Goal: Task Accomplishment & Management: Manage account settings

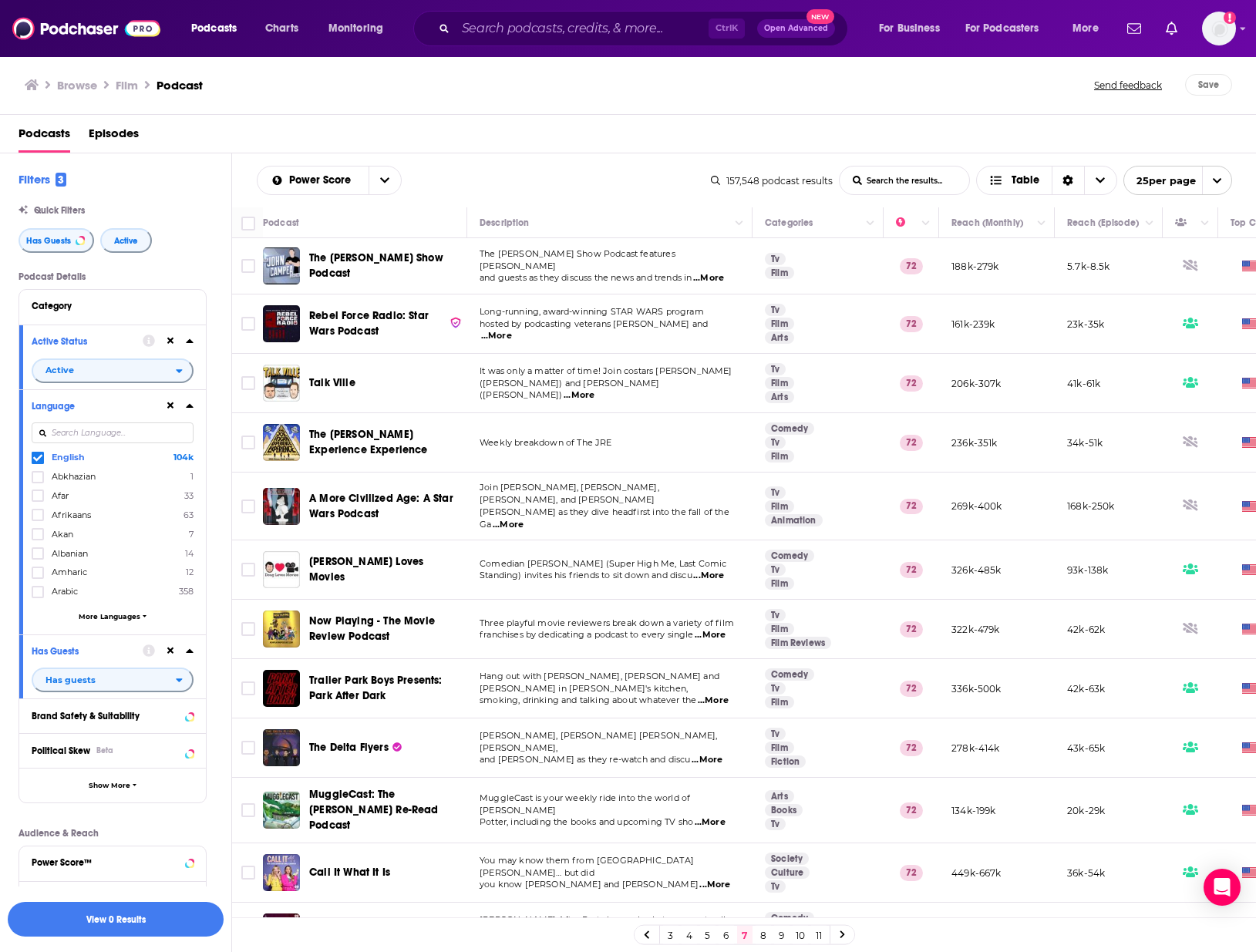
scroll to position [540, 0]
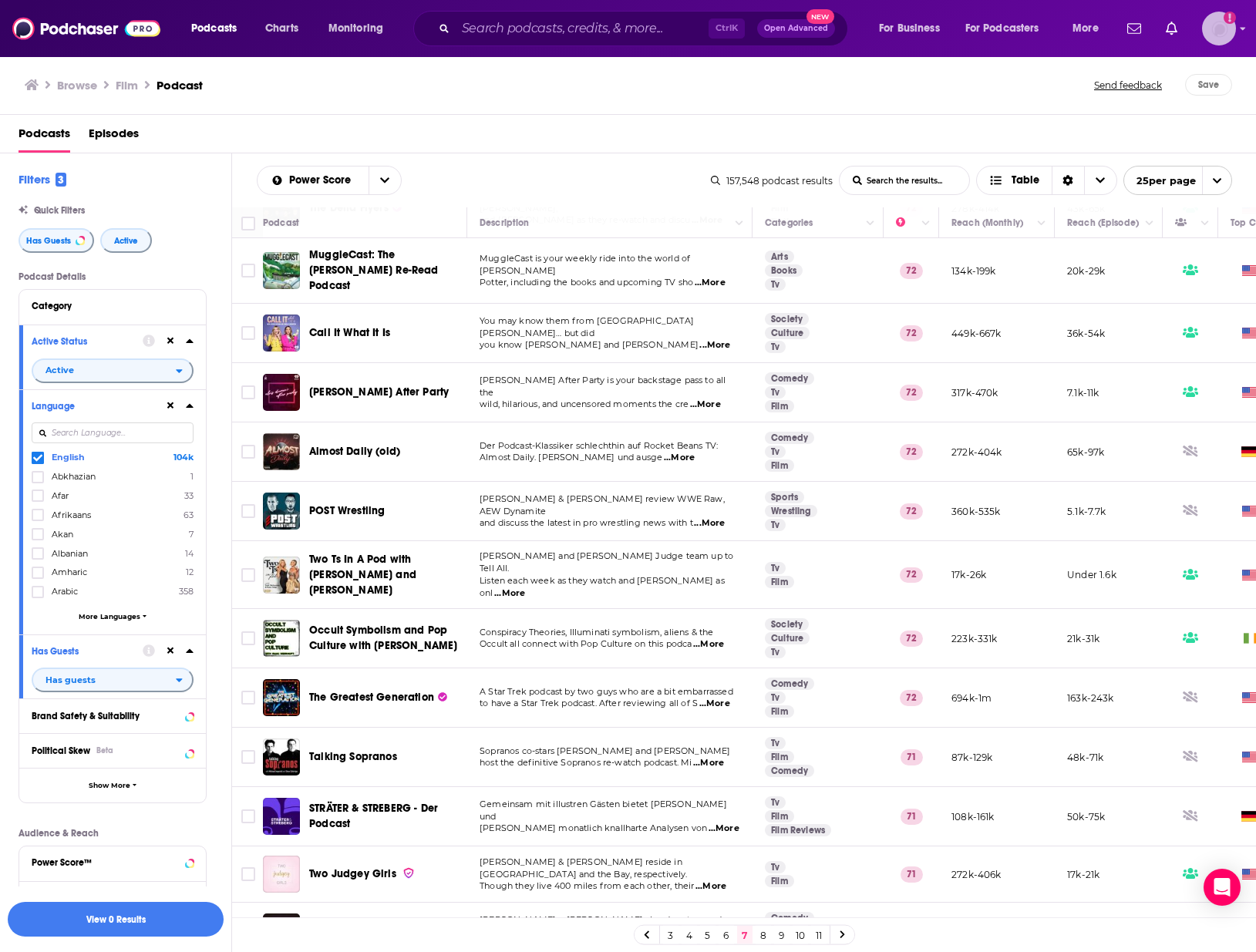
click at [1219, 30] on img "Logged in as VHannley" at bounding box center [1219, 28] width 34 height 34
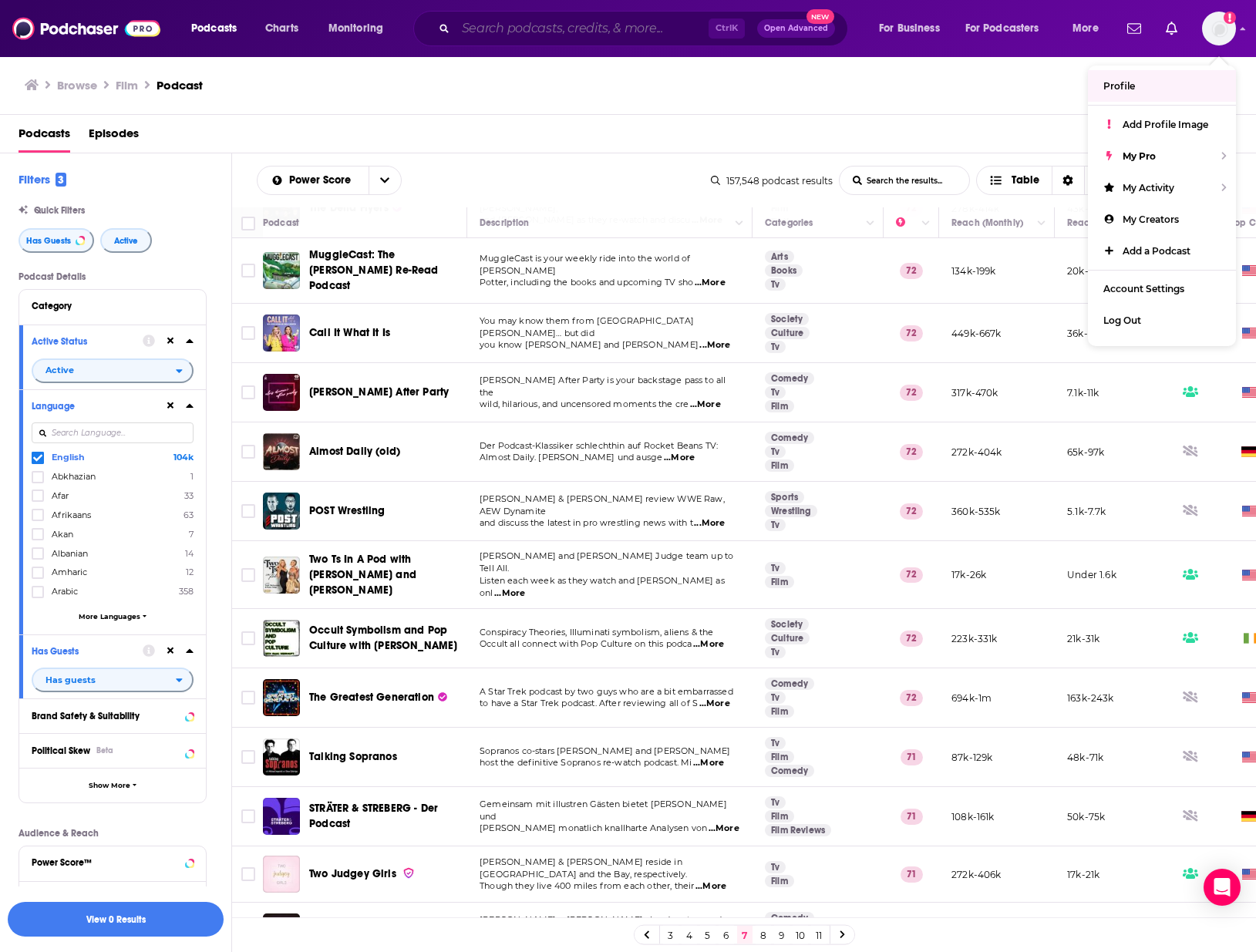
click at [567, 17] on input "Search podcasts, credits, & more..." at bounding box center [582, 29] width 253 height 24
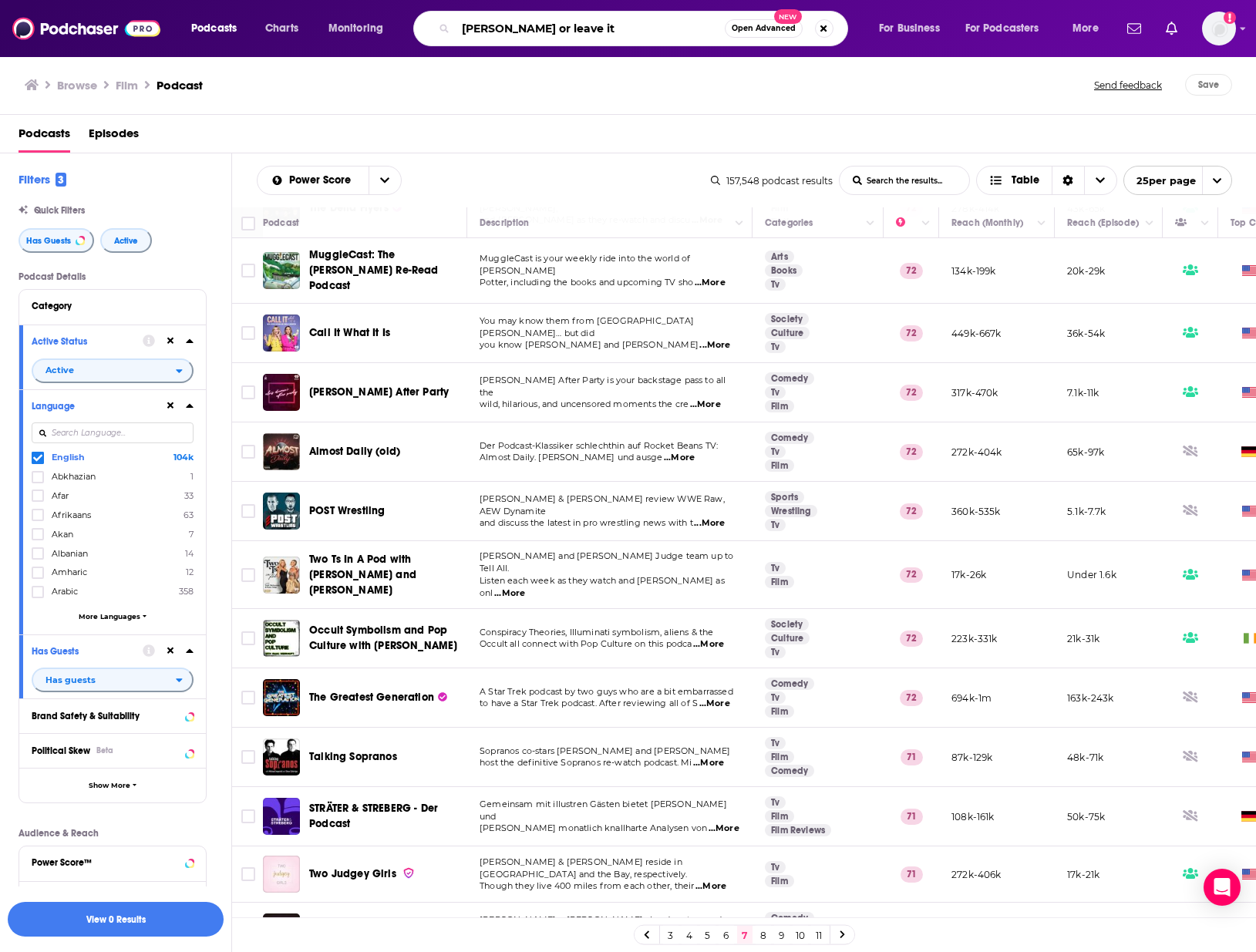
type input "[PERSON_NAME] or leave it"
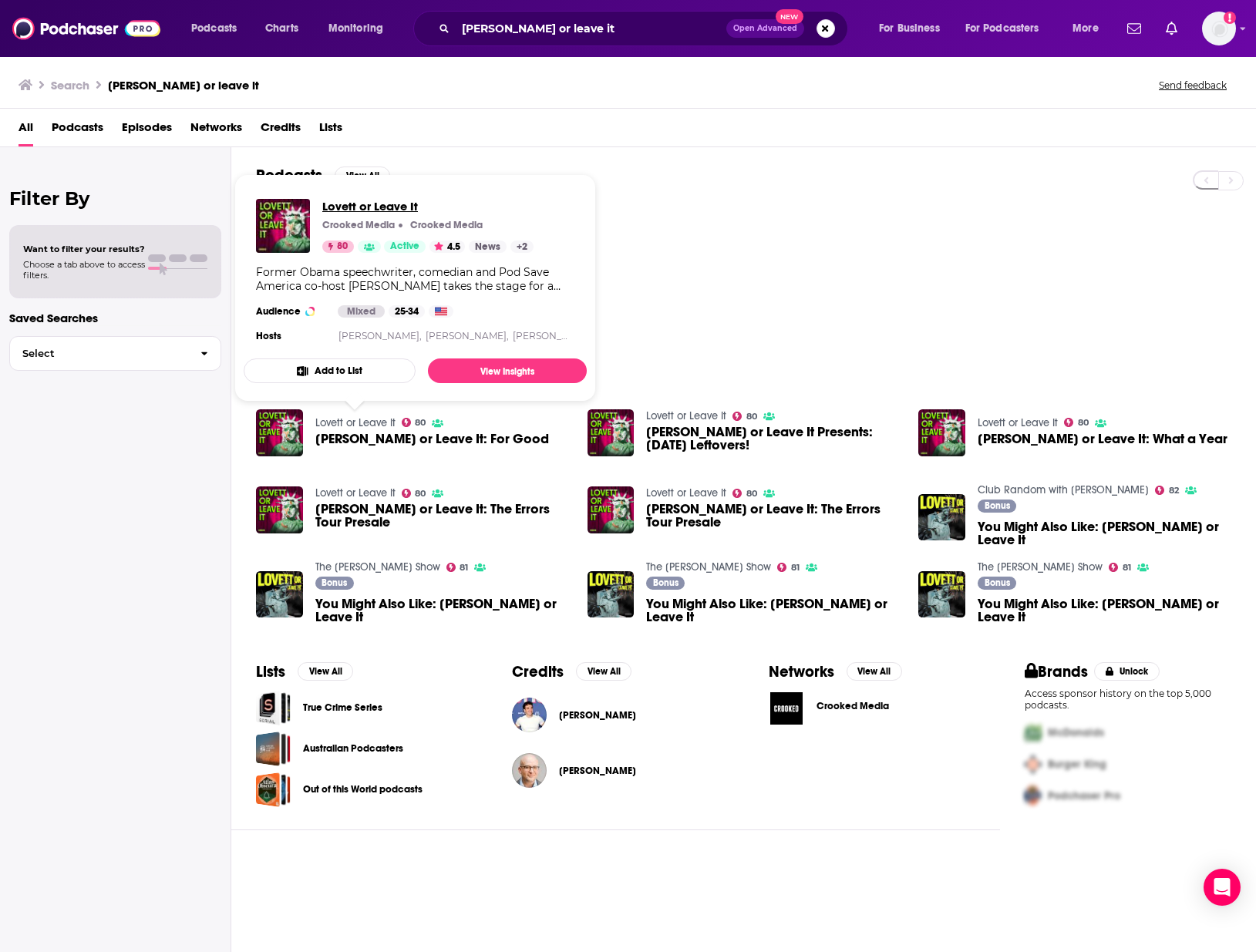
click at [366, 201] on span "Lovett or Leave It" at bounding box center [428, 206] width 211 height 15
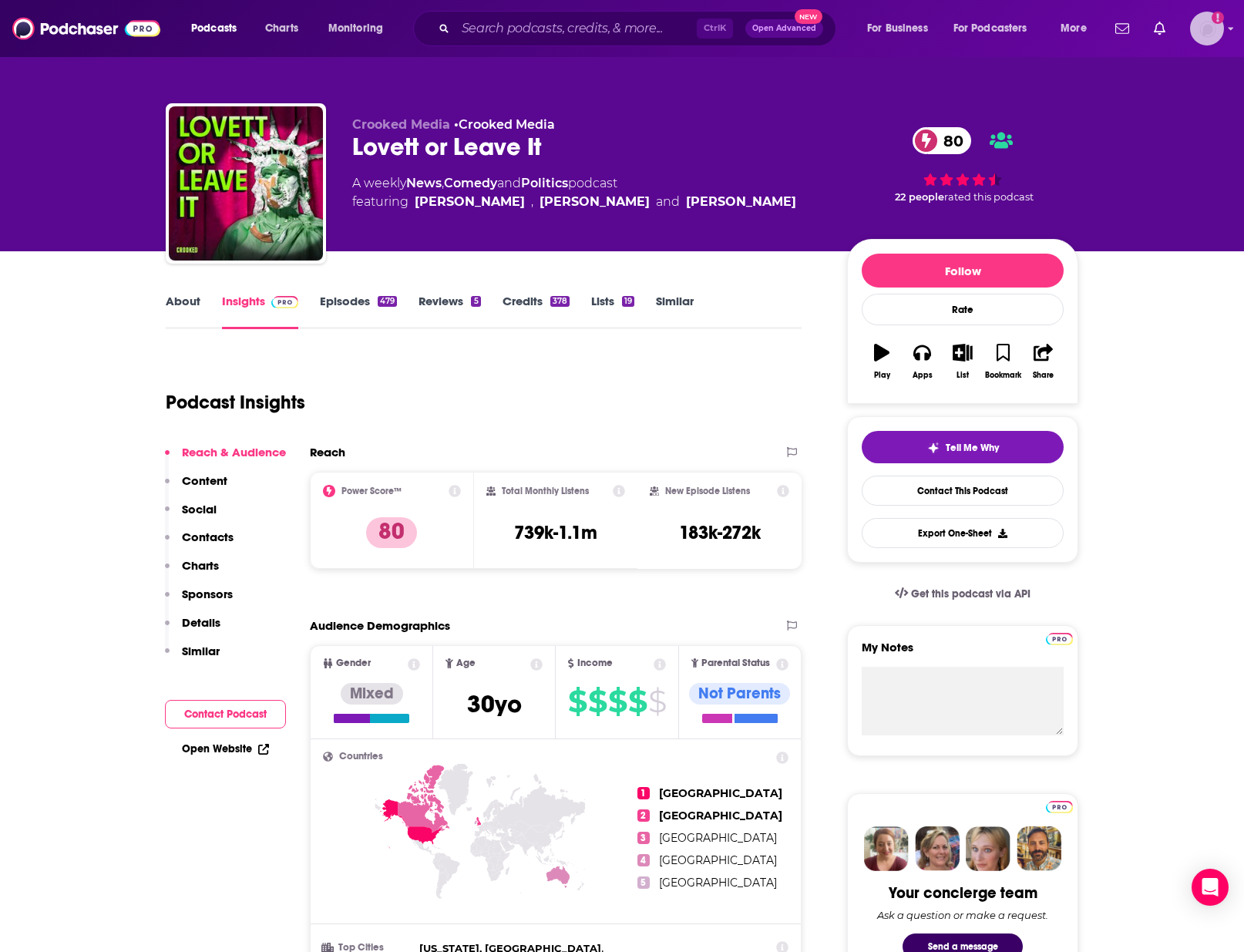
click at [1213, 30] on img "Logged in as VHannley" at bounding box center [1207, 28] width 34 height 34
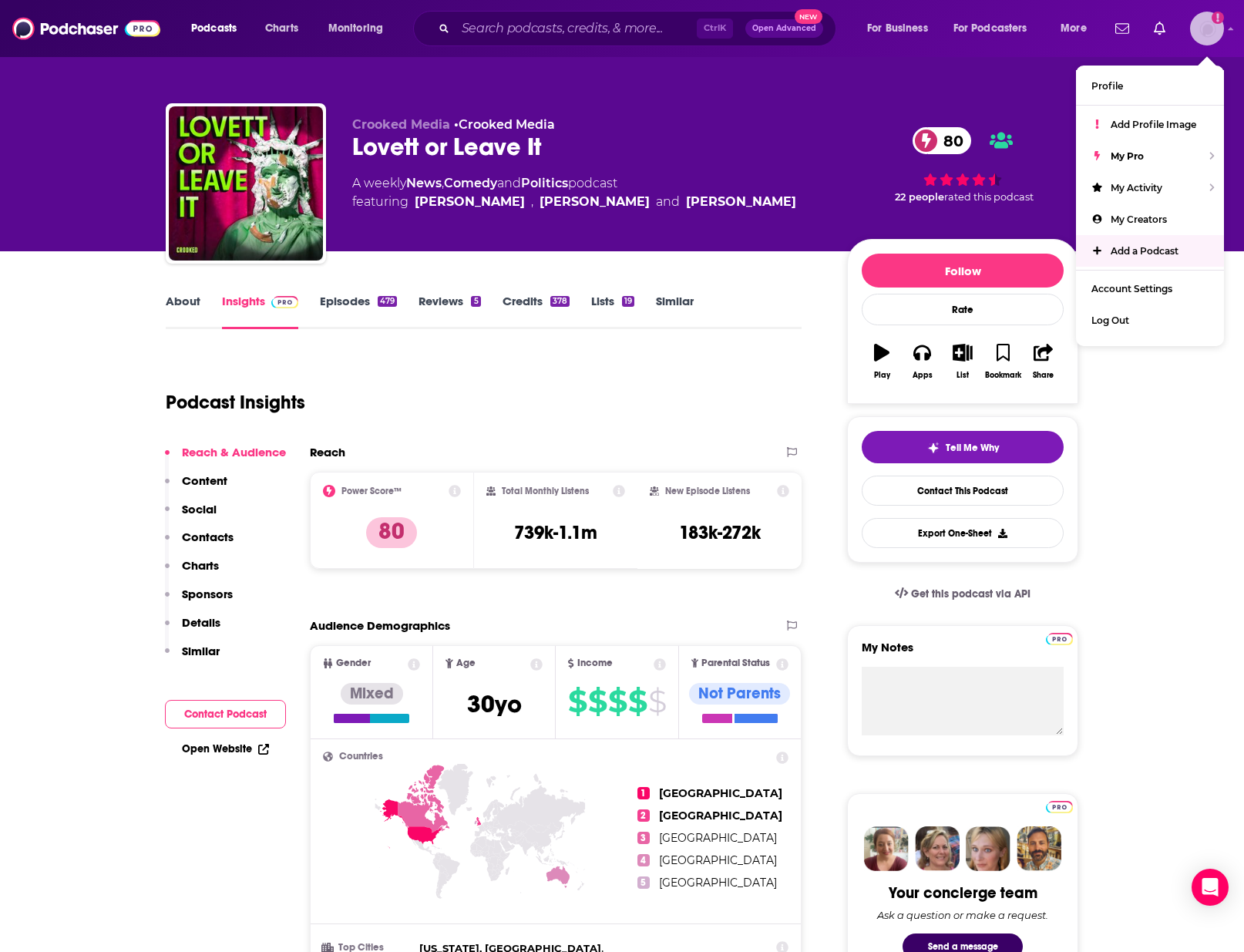
click at [1140, 246] on span "Add a Podcast" at bounding box center [1145, 250] width 68 height 11
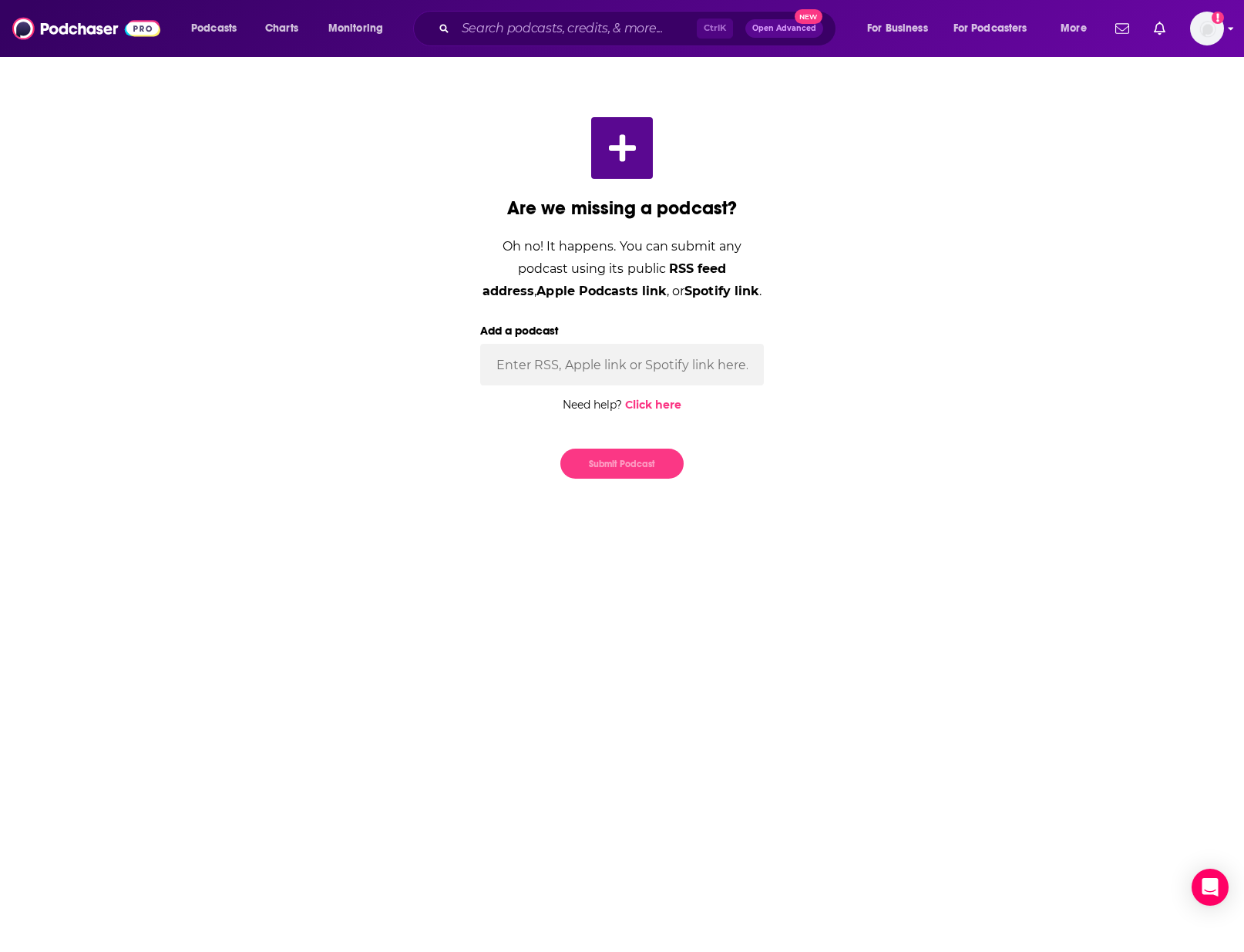
click at [1216, 48] on div "Podcasts Charts Monitoring Ctrl K Open Advanced New For Business For Podcasters…" at bounding box center [622, 29] width 1244 height 57
click at [1214, 27] on img "Logged in as VHannley" at bounding box center [1207, 28] width 34 height 34
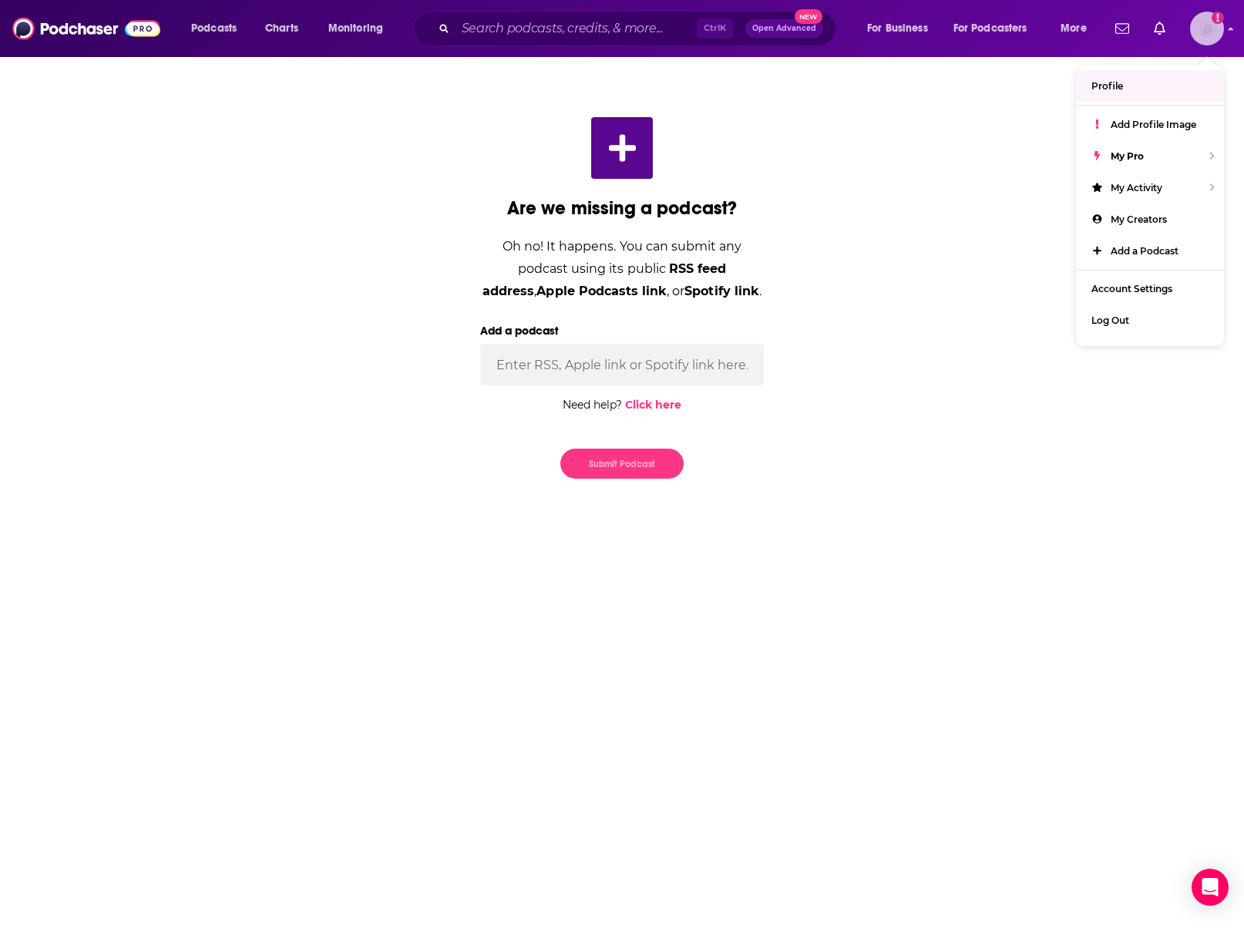
click at [1205, 37] on img "Logged in as VHannley" at bounding box center [1207, 28] width 34 height 34
click at [990, 184] on link "Lists" at bounding box center [1002, 189] width 148 height 31
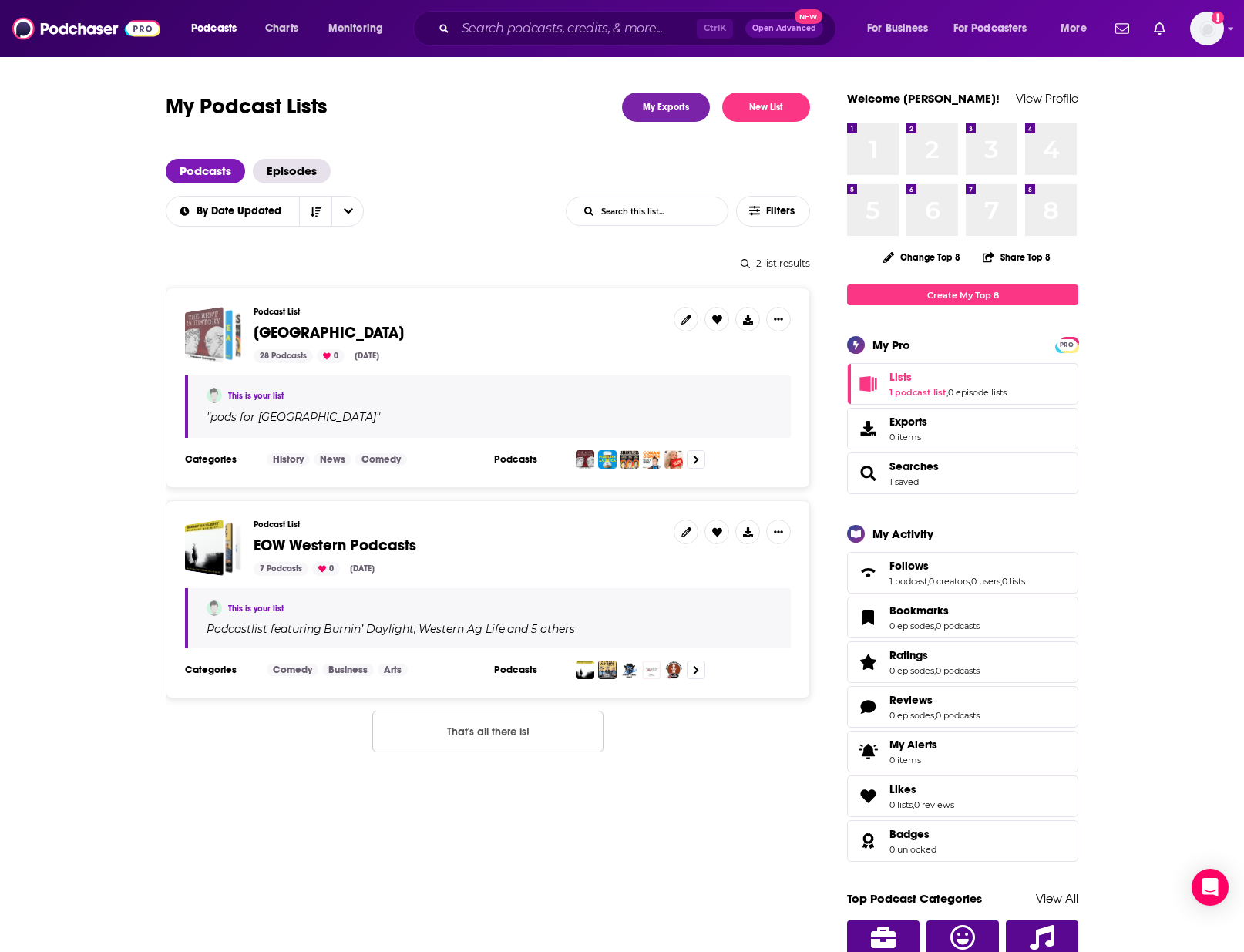
click at [217, 345] on div "Nuremberg" at bounding box center [204, 335] width 38 height 57
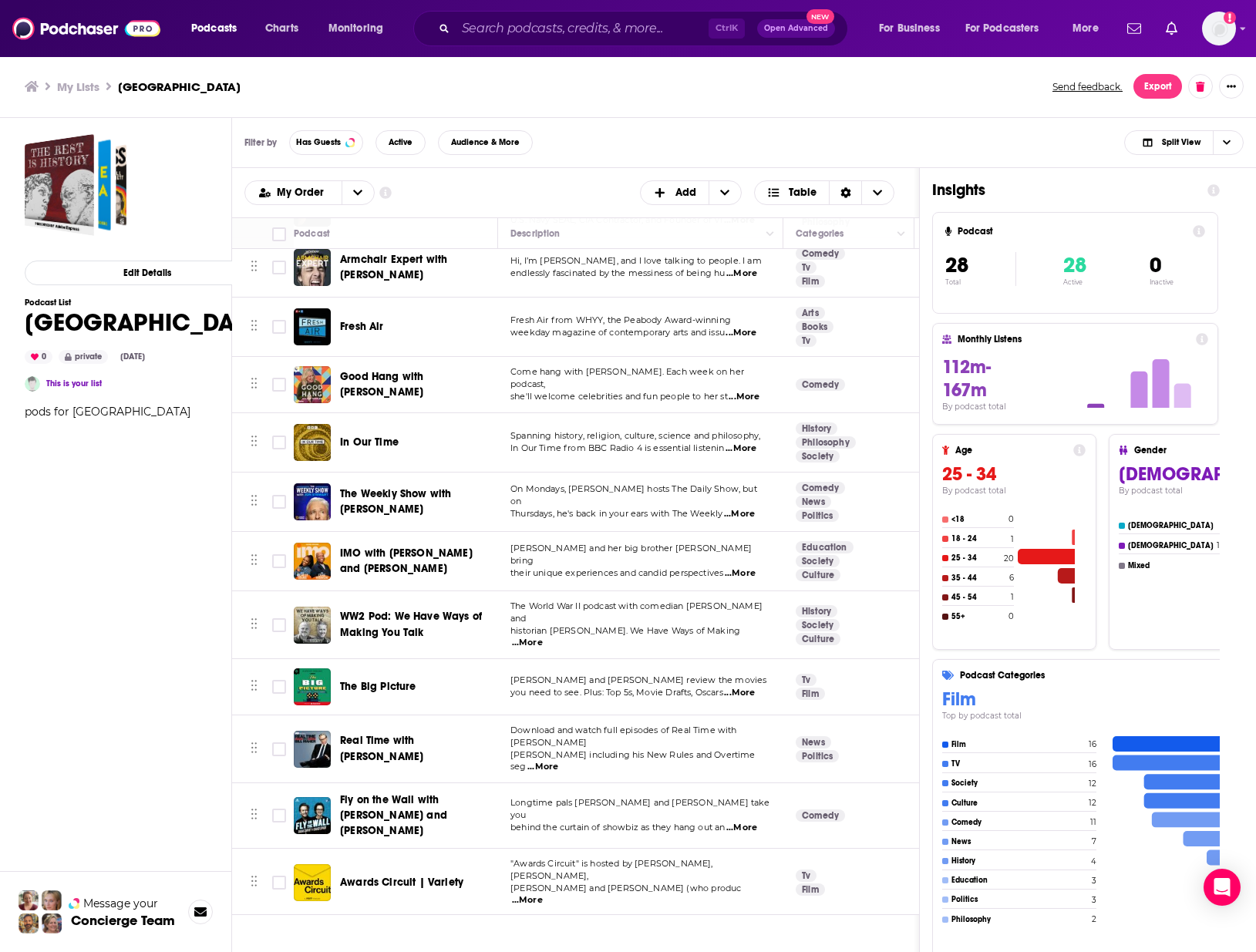
scroll to position [385, 0]
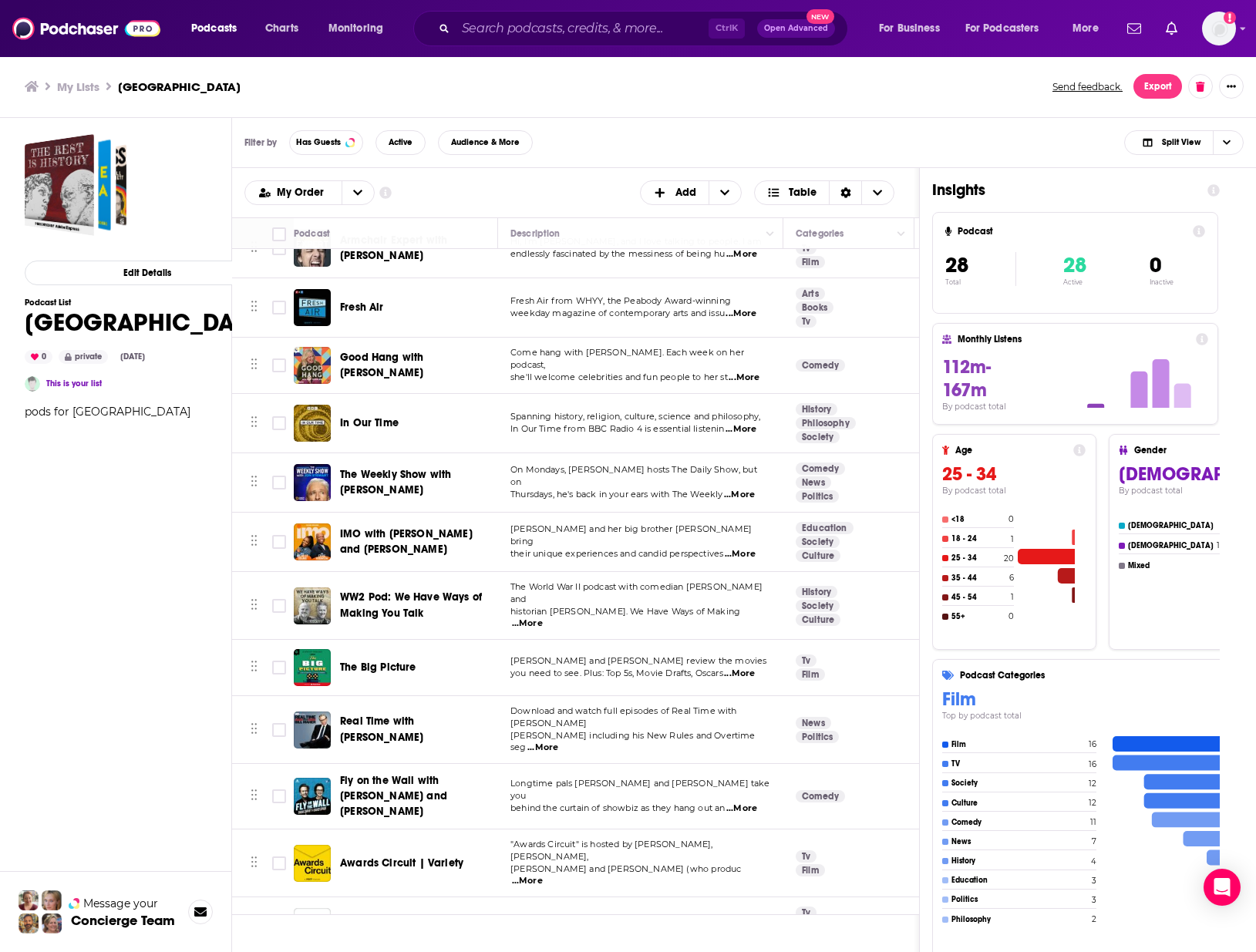
drag, startPoint x: 404, startPoint y: 465, endPoint x: 263, endPoint y: 462, distance: 141.0
click at [155, 470] on div "Edit Details Podcast List Nuremberg 0 private [DATE] This is your list pods for…" at bounding box center [146, 596] width 244 height 924
click at [750, 489] on span "...More" at bounding box center [739, 495] width 30 height 12
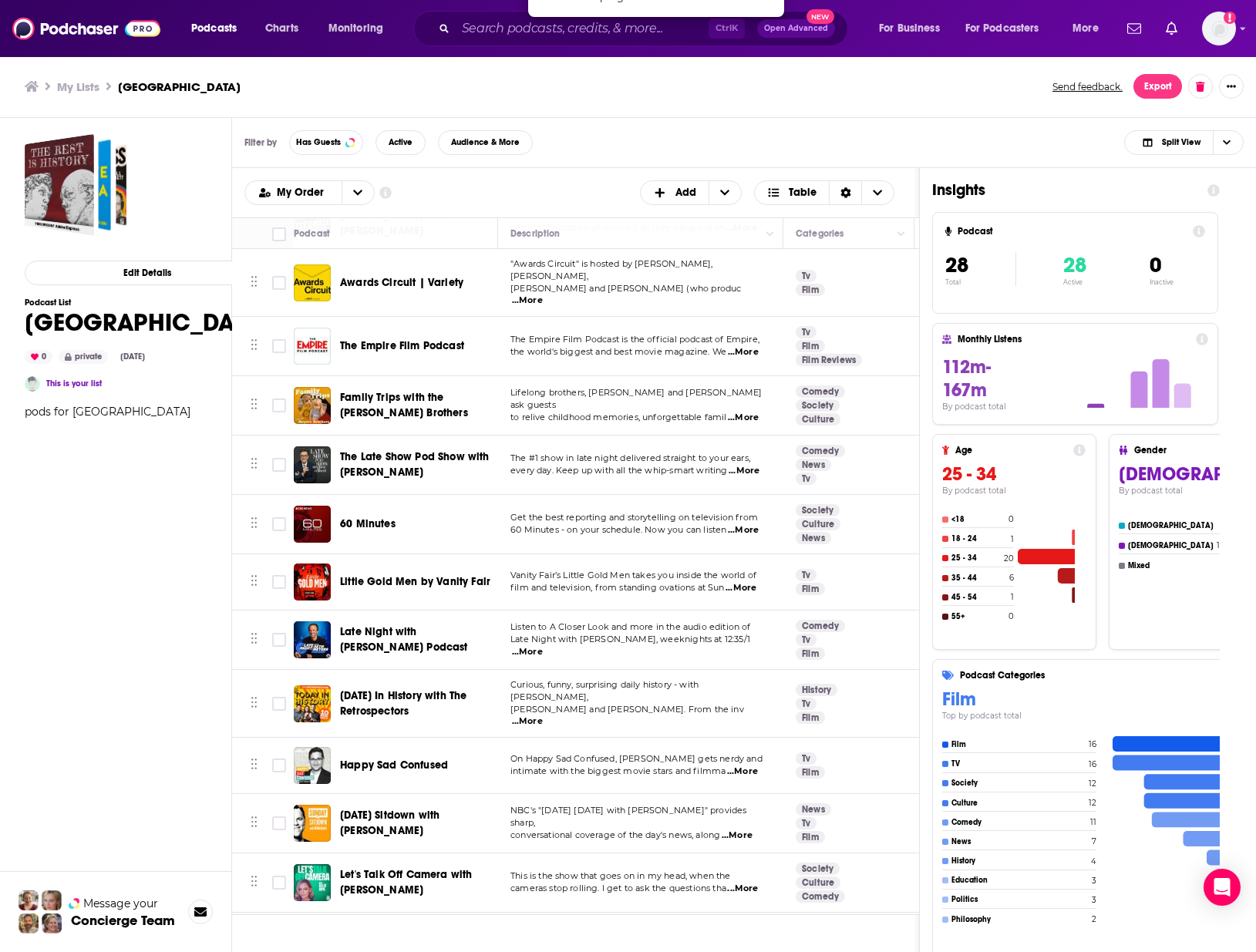
scroll to position [974, 0]
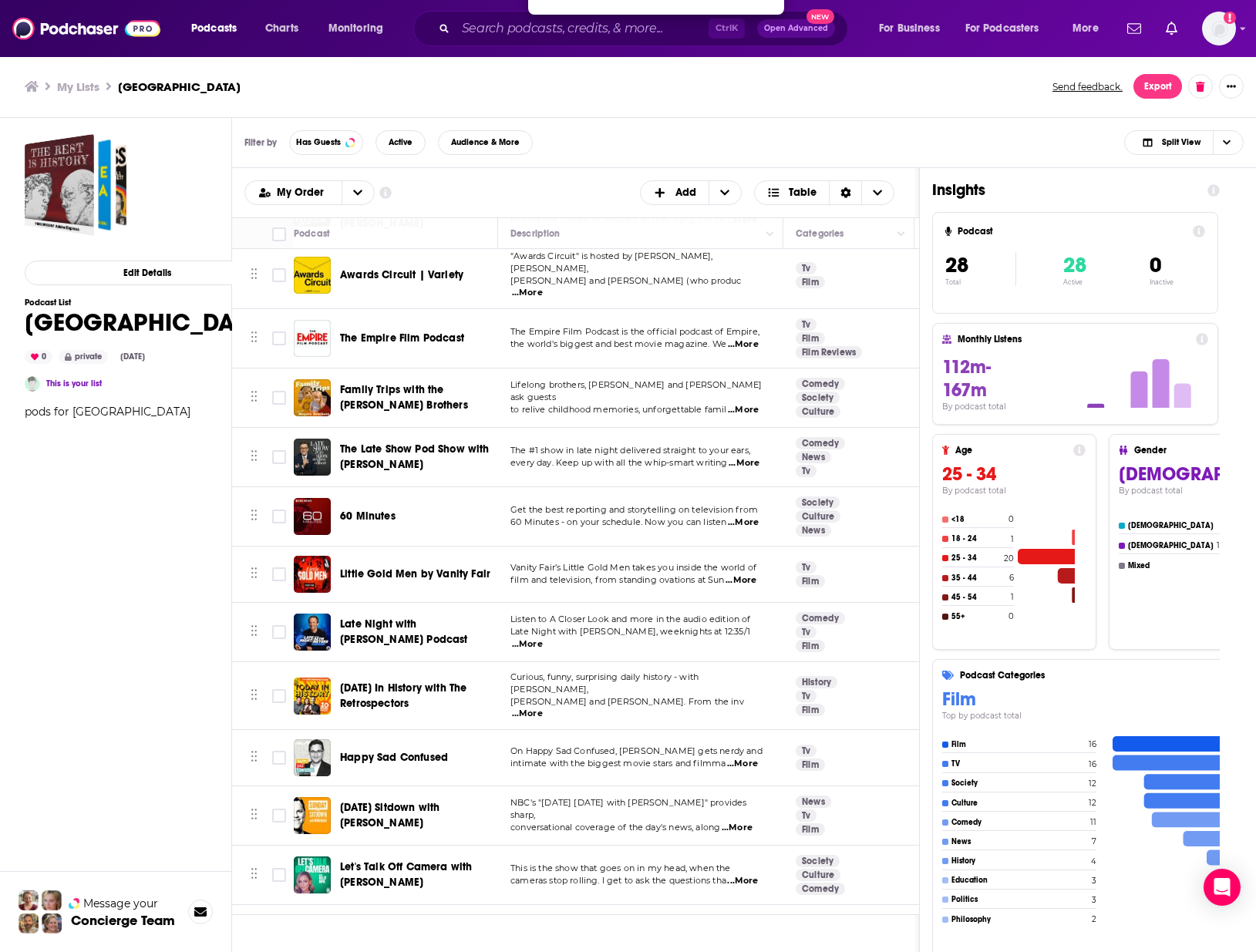
click at [758, 941] on span "...More" at bounding box center [742, 947] width 30 height 12
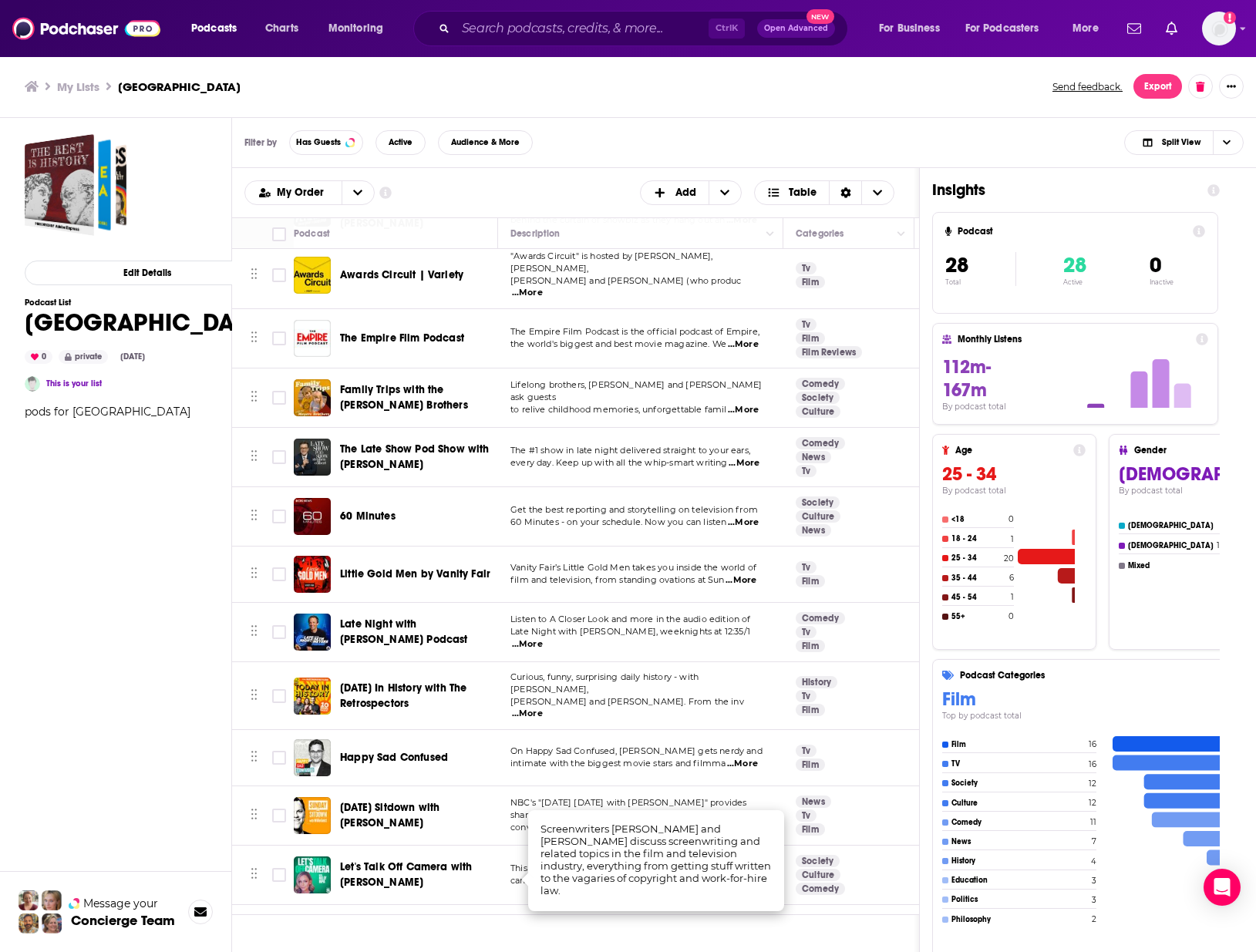
click at [167, 619] on div "Edit Details Podcast List Nuremberg 0 private [DATE] This is your list pods for…" at bounding box center [146, 596] width 244 height 924
